Goal: Task Accomplishment & Management: Complete application form

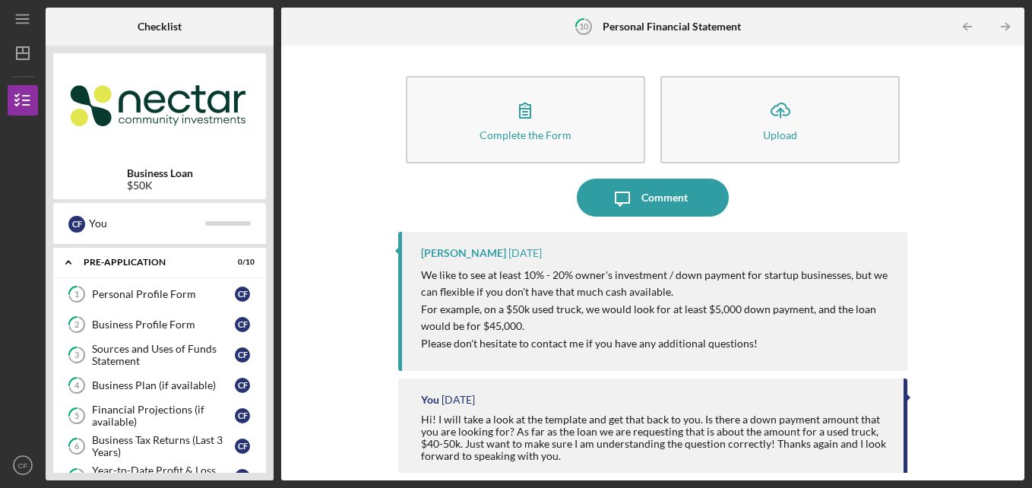
scroll to position [195, 0]
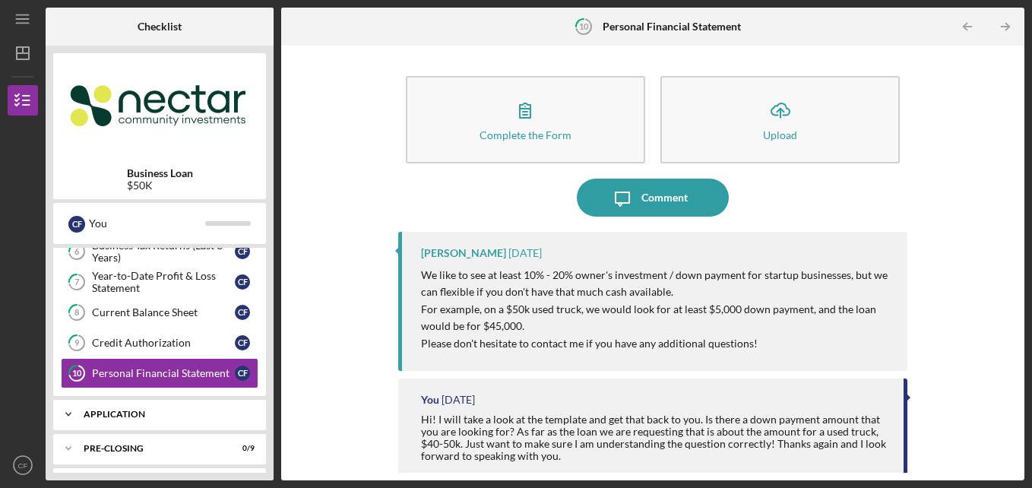
click at [163, 428] on div "Icon/Expander Application 0 / 12" at bounding box center [159, 414] width 213 height 30
click at [173, 446] on div "Loan Application Form" at bounding box center [163, 446] width 143 height 12
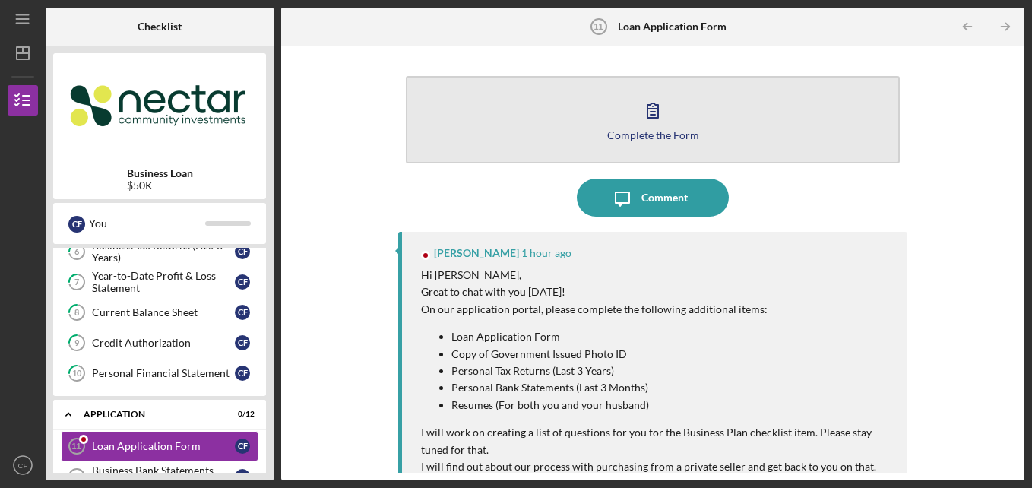
click at [688, 134] on div "Complete the Form" at bounding box center [653, 134] width 92 height 11
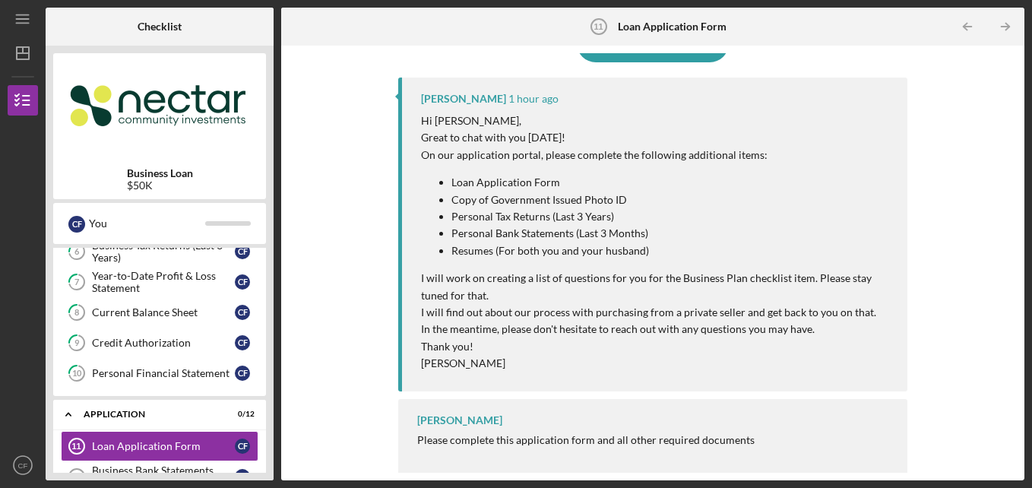
scroll to position [157, 0]
